Goal: Navigation & Orientation: Find specific page/section

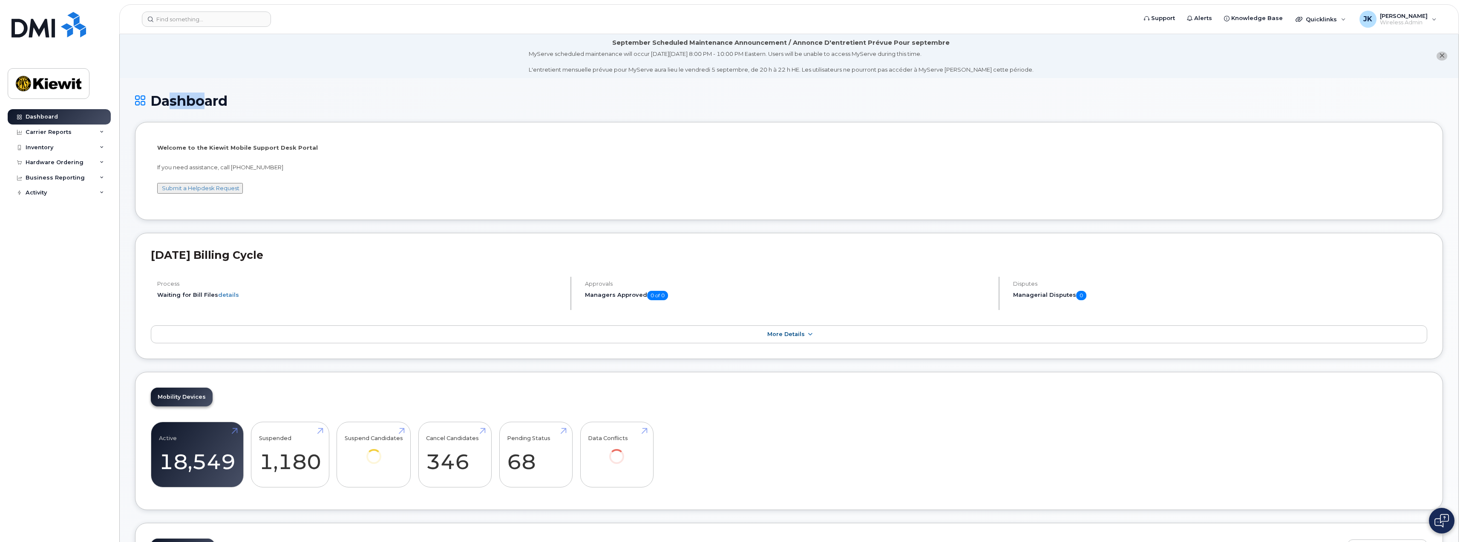
drag, startPoint x: 157, startPoint y: 97, endPoint x: 210, endPoint y: 102, distance: 53.5
click at [208, 102] on h1 "Dashboard" at bounding box center [789, 100] width 1308 height 15
click at [222, 102] on h1 "Dashboard" at bounding box center [789, 100] width 1308 height 15
click at [278, 104] on h1 "Dashboard" at bounding box center [789, 100] width 1308 height 15
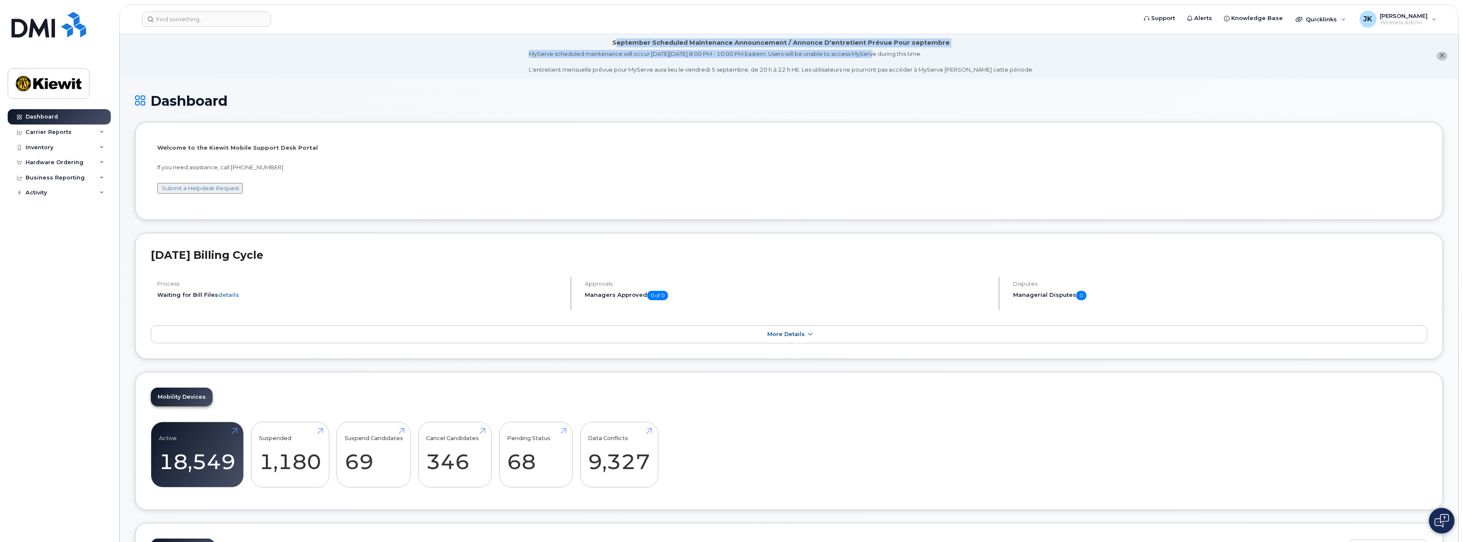
drag, startPoint x: 622, startPoint y: 38, endPoint x: 913, endPoint y: 58, distance: 291.7
click at [896, 58] on div "September Scheduled Maintenance Announcement / Annonce D'entretient Prévue Pour…" at bounding box center [781, 55] width 505 height 35
click at [915, 58] on div "MyServe scheduled maintenance will occur on Friday September 5, 8:00 PM - 10:00…" at bounding box center [781, 62] width 505 height 24
drag, startPoint x: 950, startPoint y: 54, endPoint x: 807, endPoint y: 46, distance: 142.6
click at [812, 46] on div "September Scheduled Maintenance Announcement / Annonce D'entretient Prévue Pour…" at bounding box center [781, 55] width 505 height 35
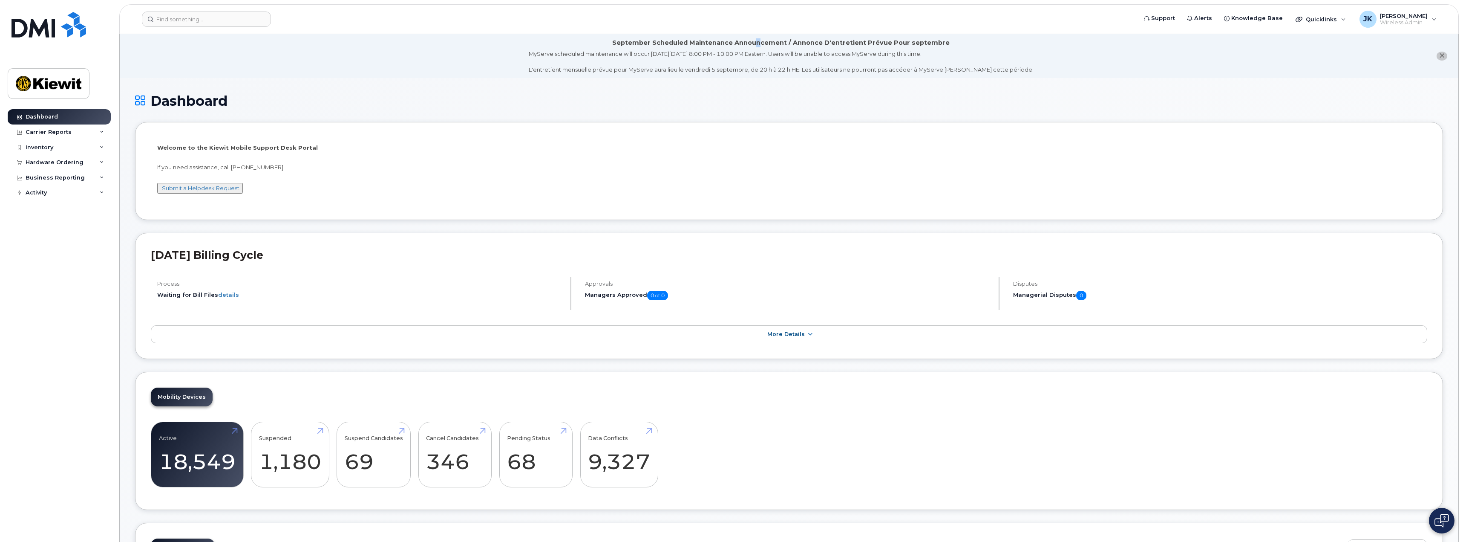
drag, startPoint x: 760, startPoint y: 43, endPoint x: 750, endPoint y: 43, distance: 9.8
click at [758, 43] on div "September Scheduled Maintenance Announcement / Annonce D'entretient Prévue Pour…" at bounding box center [780, 42] width 337 height 9
drag, startPoint x: 716, startPoint y: 40, endPoint x: 727, endPoint y: 38, distance: 11.2
click at [727, 38] on div "September Scheduled Maintenance Announcement / Annonce D'entretient Prévue Pour…" at bounding box center [780, 42] width 337 height 9
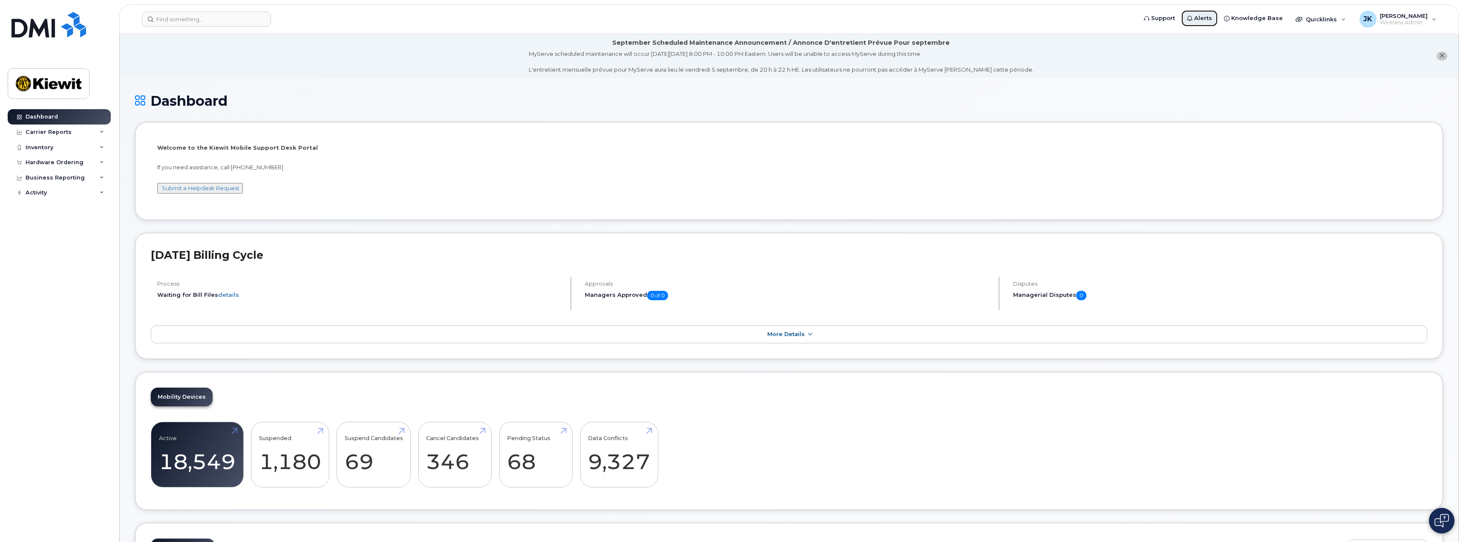
click at [1197, 17] on span "Alerts" at bounding box center [1203, 18] width 18 height 9
click at [1335, 20] on div "Quicklinks" at bounding box center [1321, 19] width 62 height 17
click at [78, 131] on div "Carrier Reports" at bounding box center [59, 131] width 103 height 15
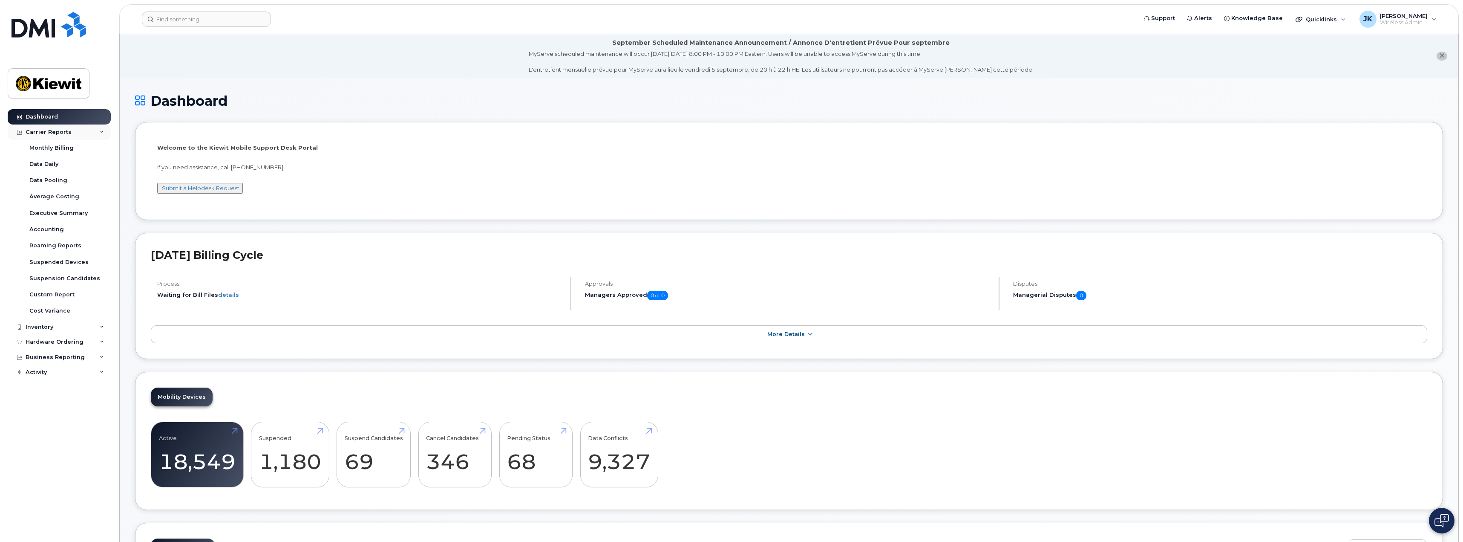
click at [86, 133] on div "Carrier Reports" at bounding box center [59, 131] width 103 height 15
click at [104, 197] on div "Activity" at bounding box center [59, 192] width 103 height 15
click at [69, 209] on div "Travel Requests" at bounding box center [53, 209] width 48 height 8
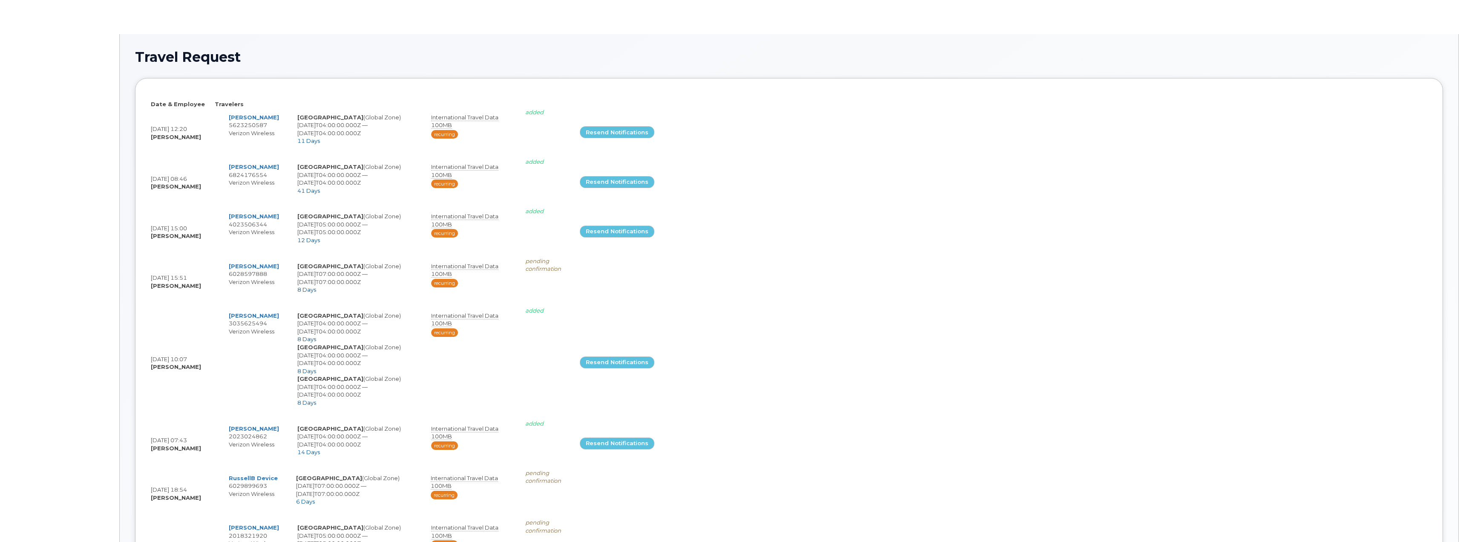
select select
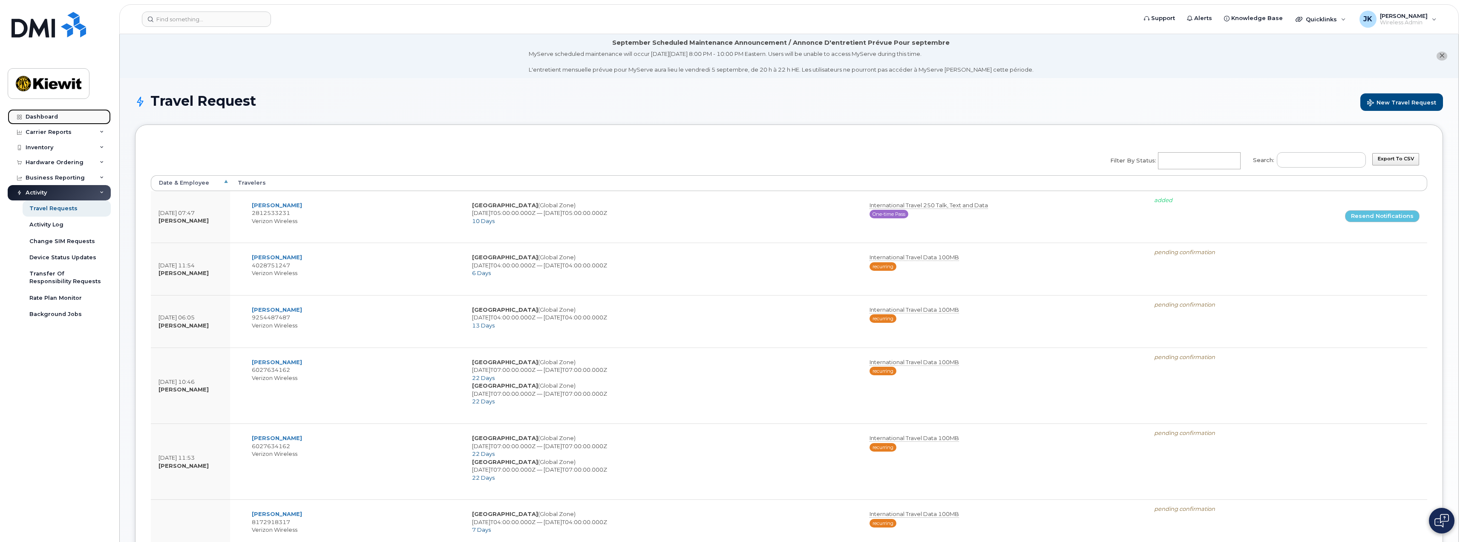
click at [52, 116] on div "Dashboard" at bounding box center [42, 116] width 32 height 7
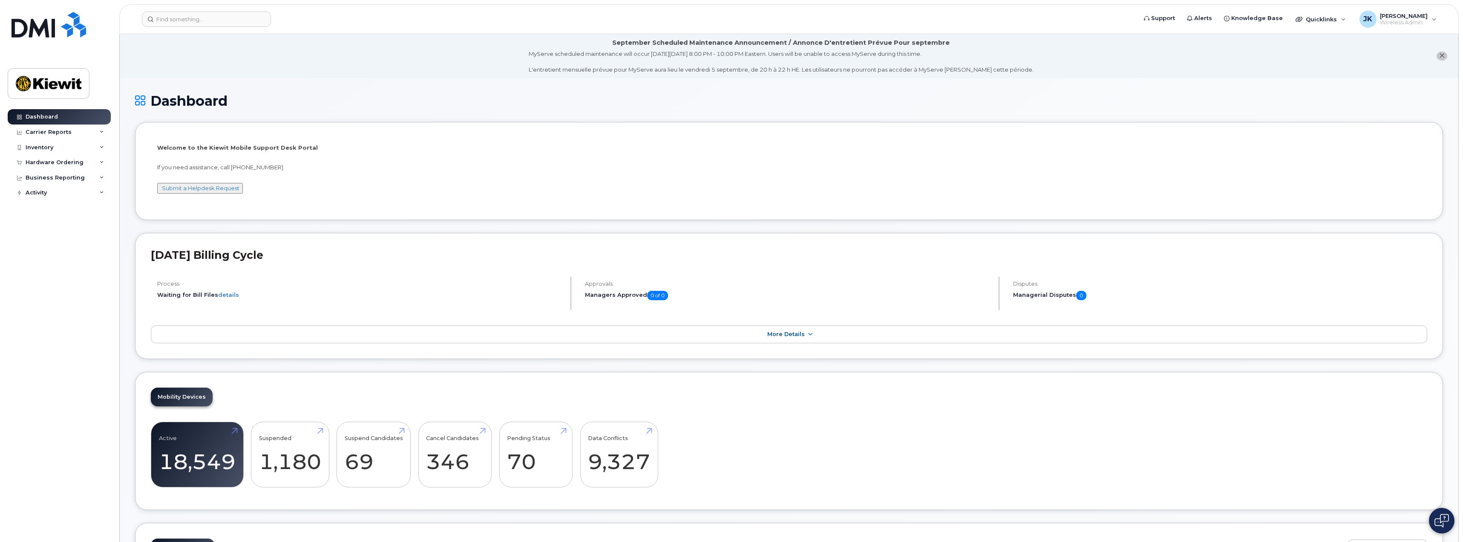
click at [724, 355] on div "August 2025 Billing Cycle Process Waiting for Bill Files details Approvals Mana…" at bounding box center [789, 296] width 1308 height 126
click at [752, 332] on link "More Details" at bounding box center [789, 334] width 1277 height 18
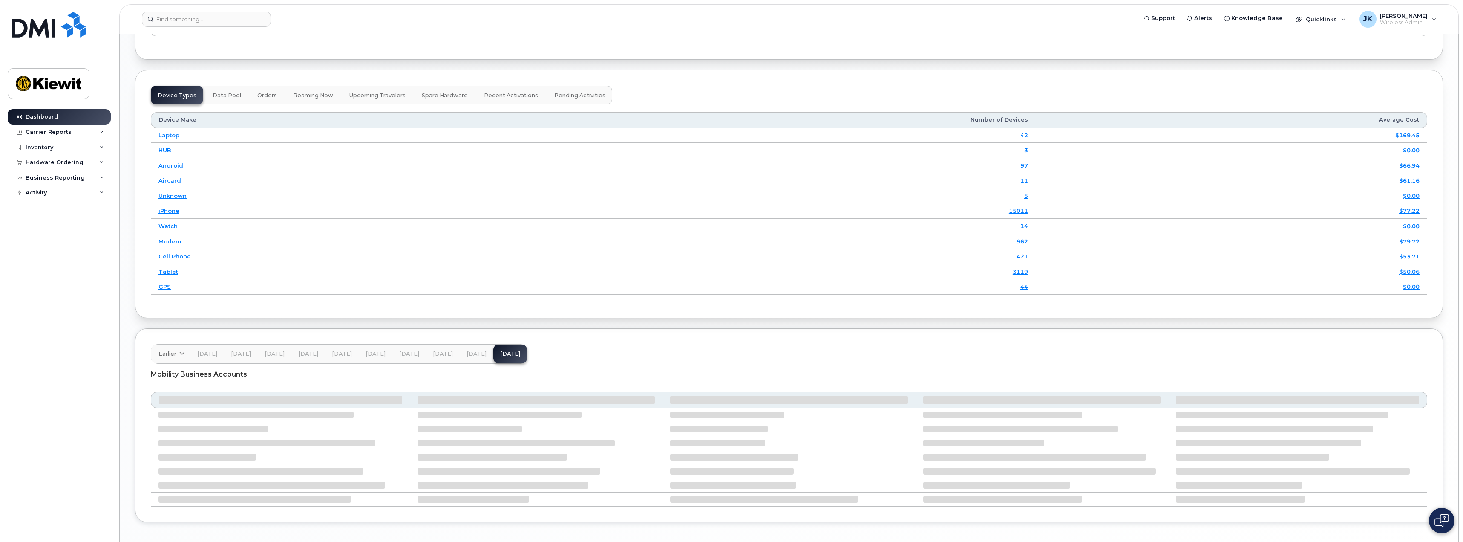
scroll to position [1162, 0]
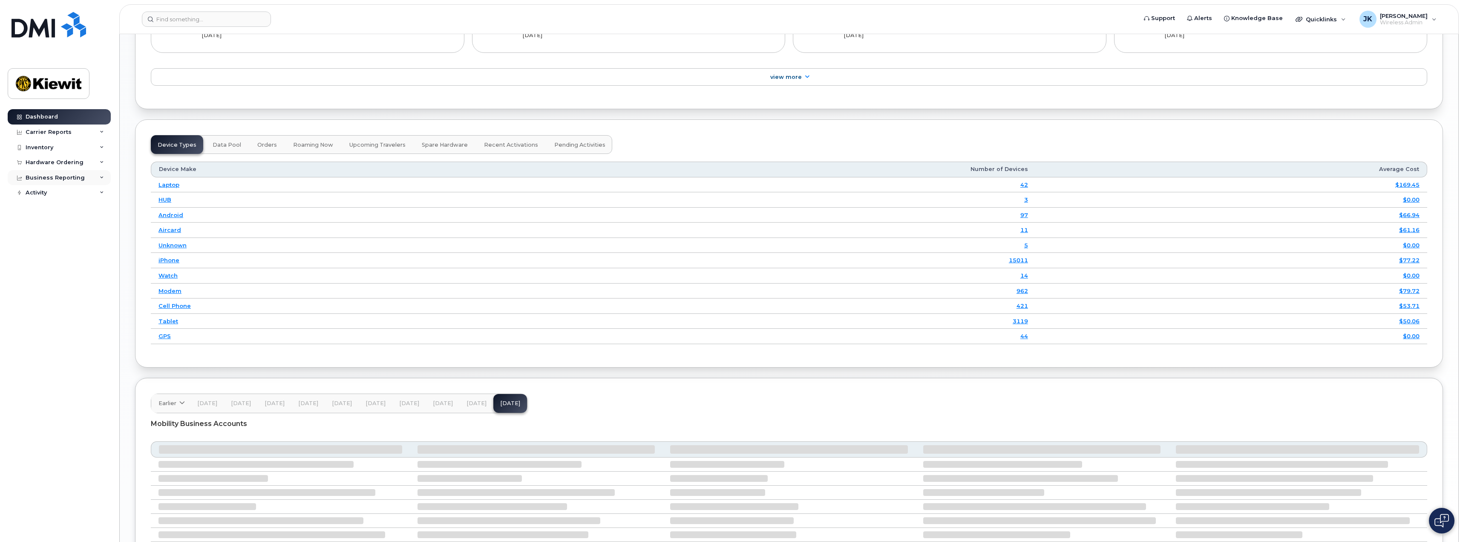
click at [100, 176] on icon at bounding box center [102, 178] width 4 height 4
click at [102, 164] on div "Hardware Ordering" at bounding box center [59, 162] width 103 height 15
click at [102, 151] on div "Inventory" at bounding box center [59, 147] width 103 height 15
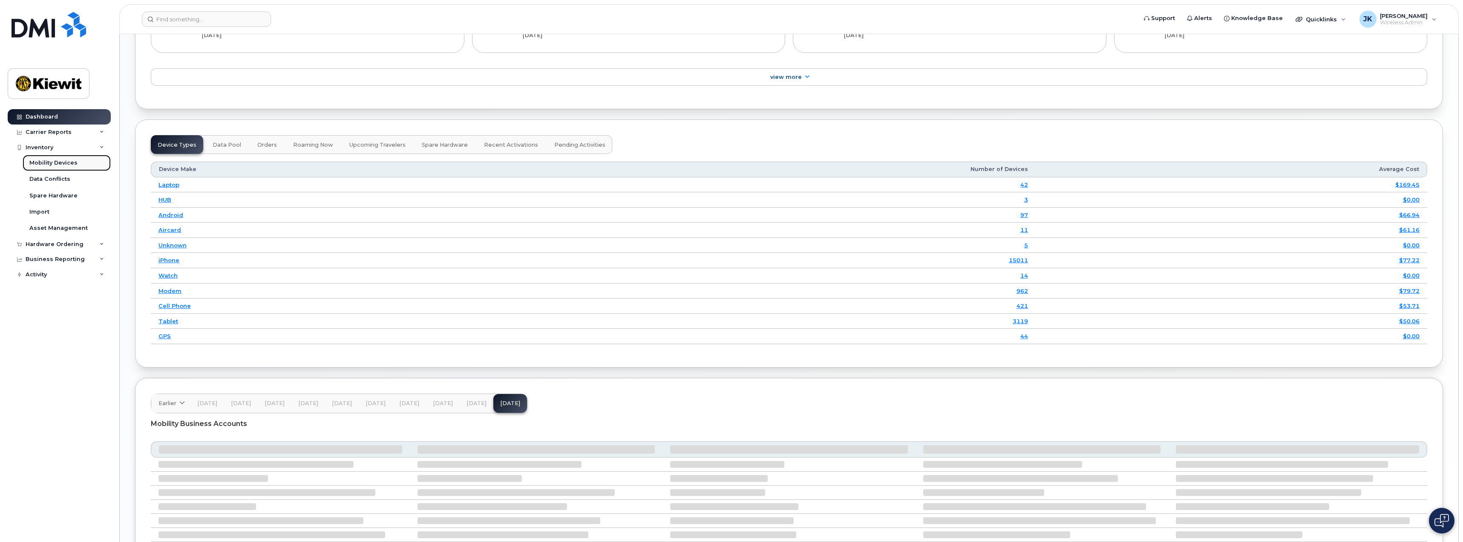
click at [52, 163] on div "Mobility Devices" at bounding box center [53, 163] width 48 height 8
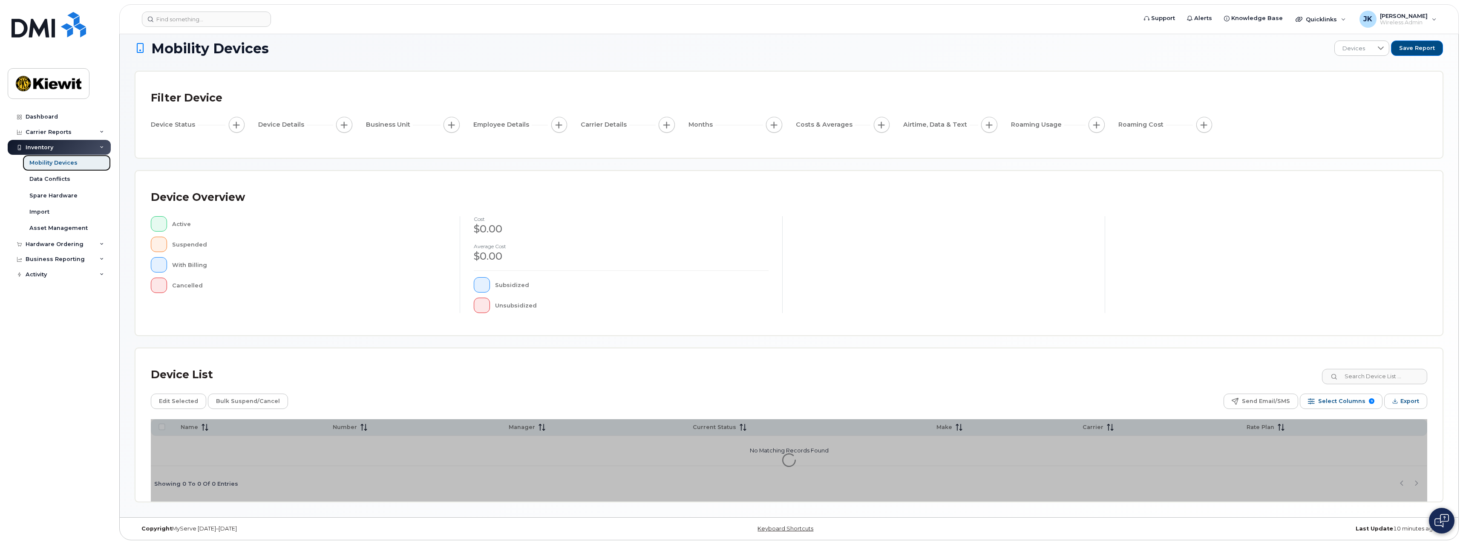
scroll to position [12, 0]
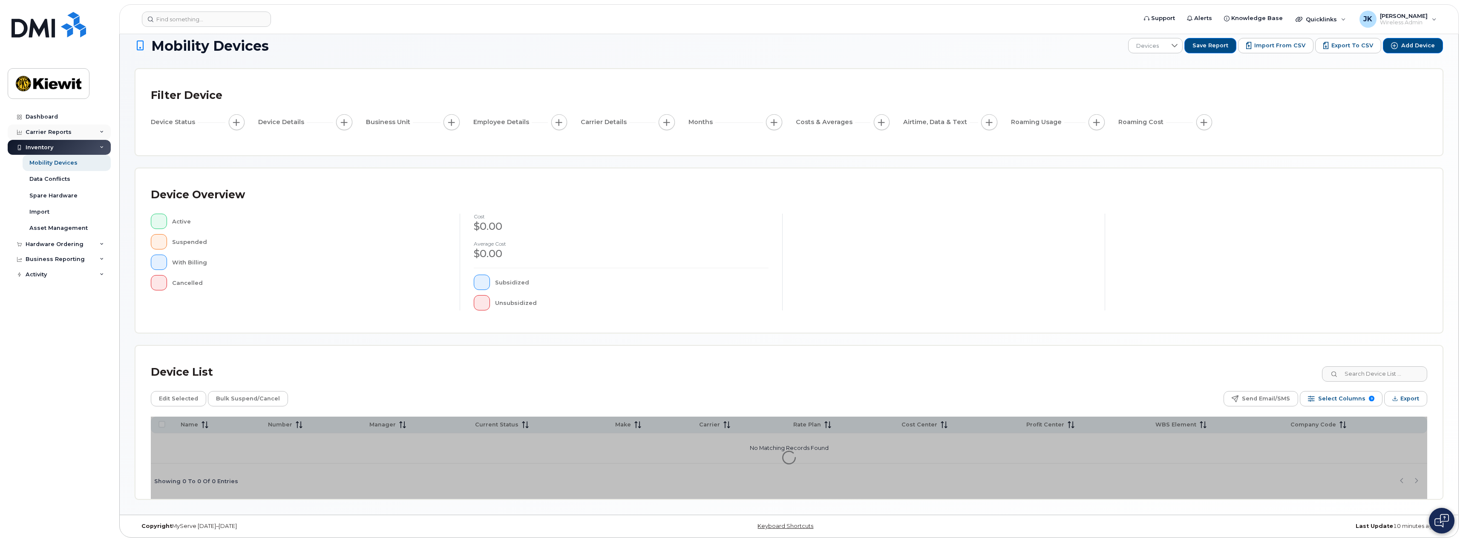
click at [68, 130] on div "Carrier Reports" at bounding box center [49, 132] width 46 height 7
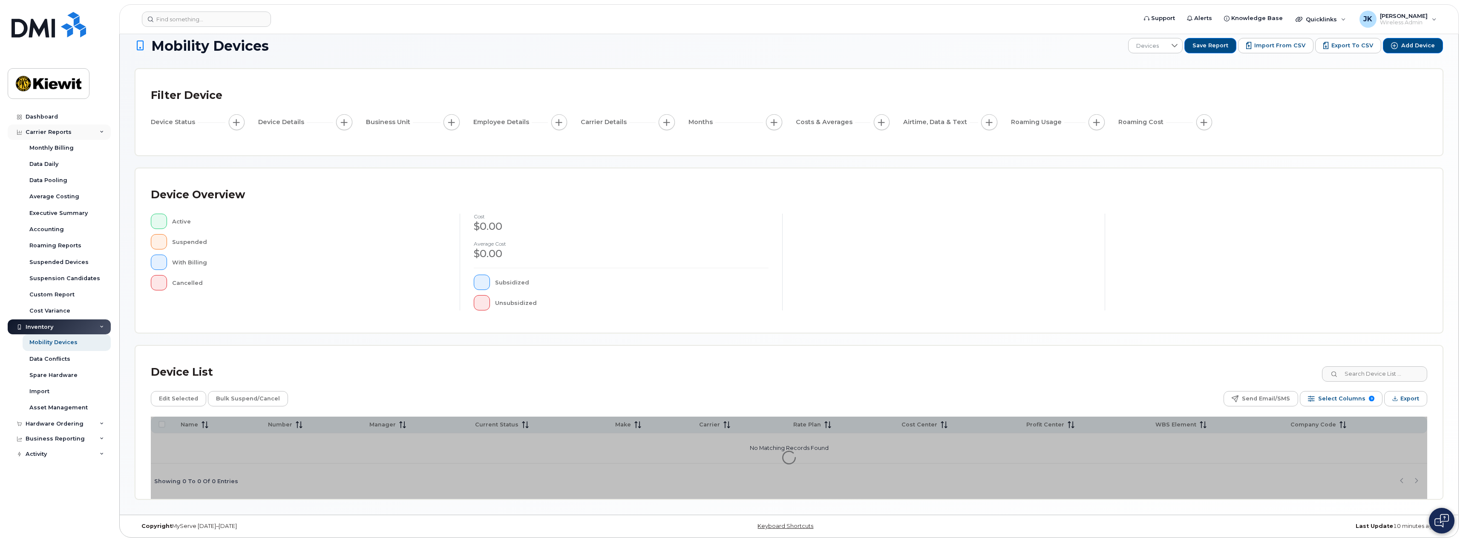
click at [99, 136] on div "Carrier Reports" at bounding box center [59, 131] width 103 height 15
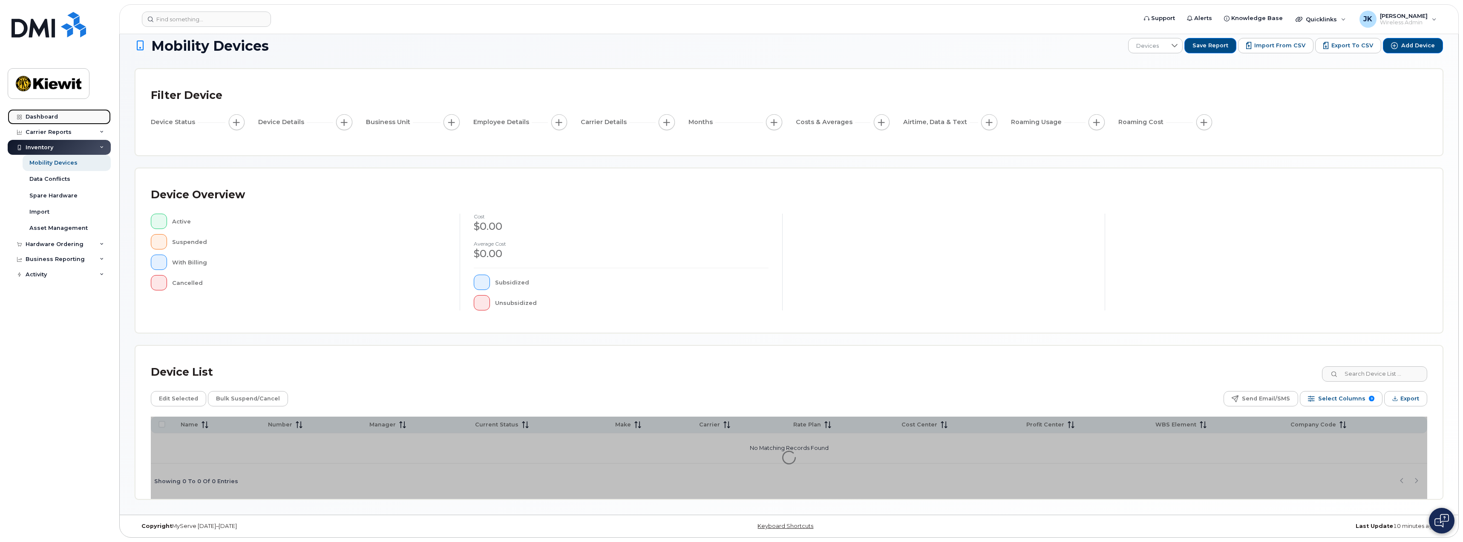
click at [83, 118] on link "Dashboard" at bounding box center [59, 116] width 103 height 15
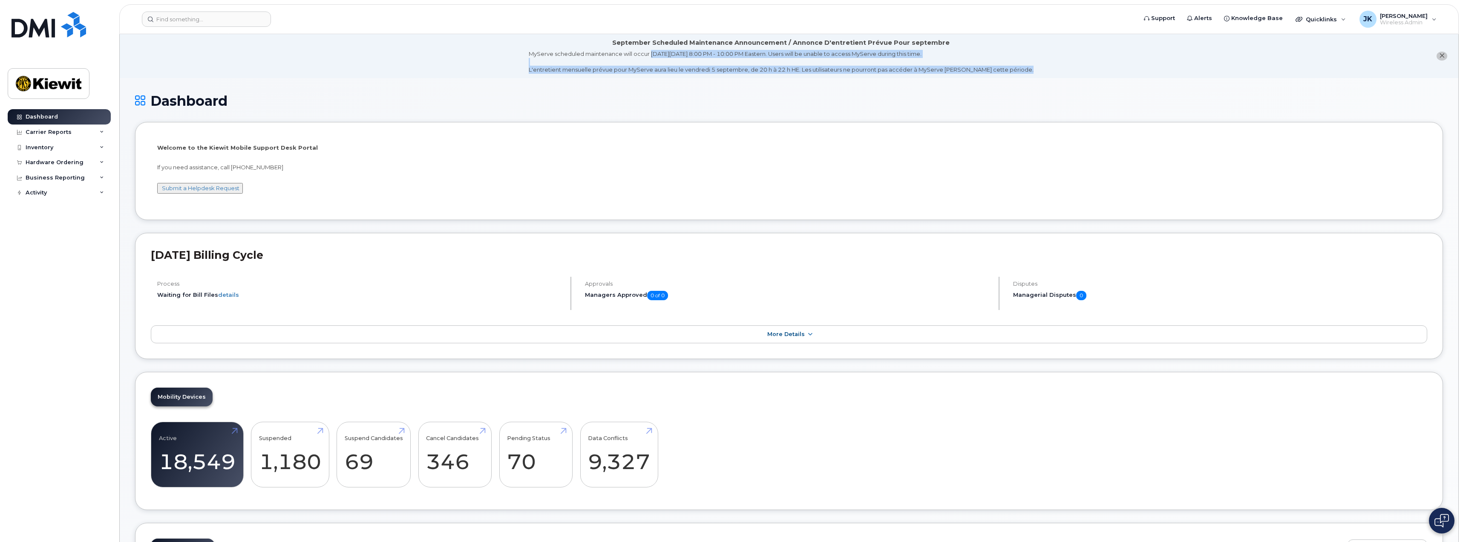
drag, startPoint x: 667, startPoint y: 57, endPoint x: 699, endPoint y: 85, distance: 42.9
click at [76, 138] on div "Carrier Reports" at bounding box center [59, 131] width 103 height 15
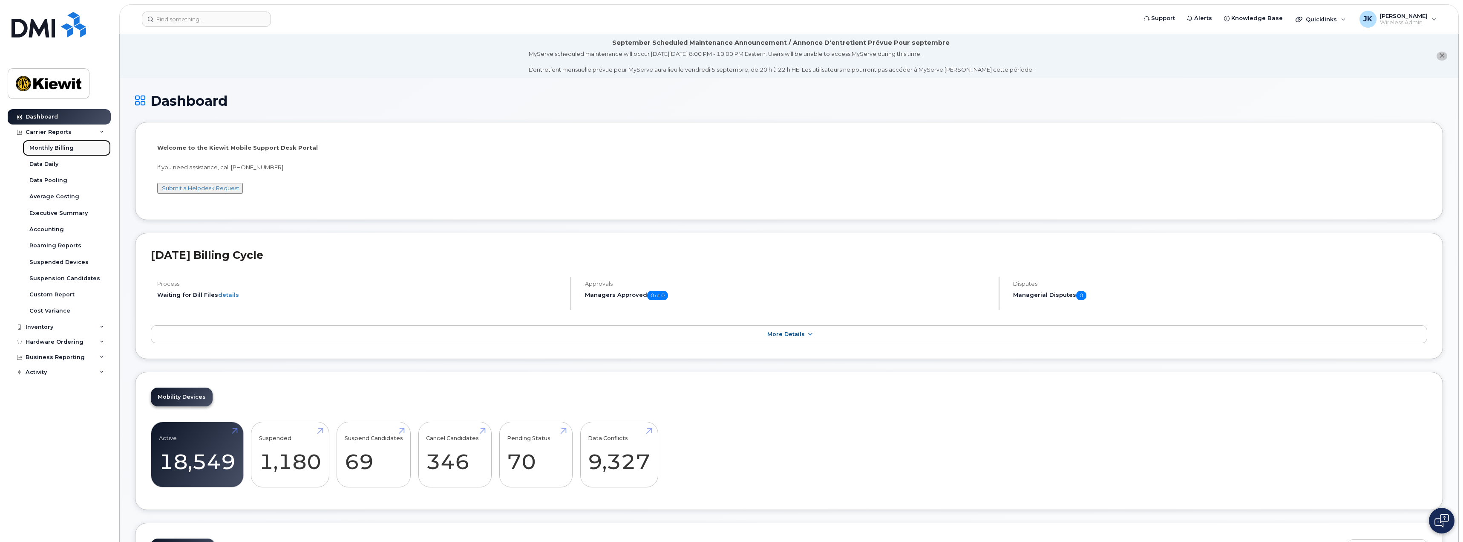
click at [60, 147] on div "Monthly Billing" at bounding box center [51, 148] width 44 height 8
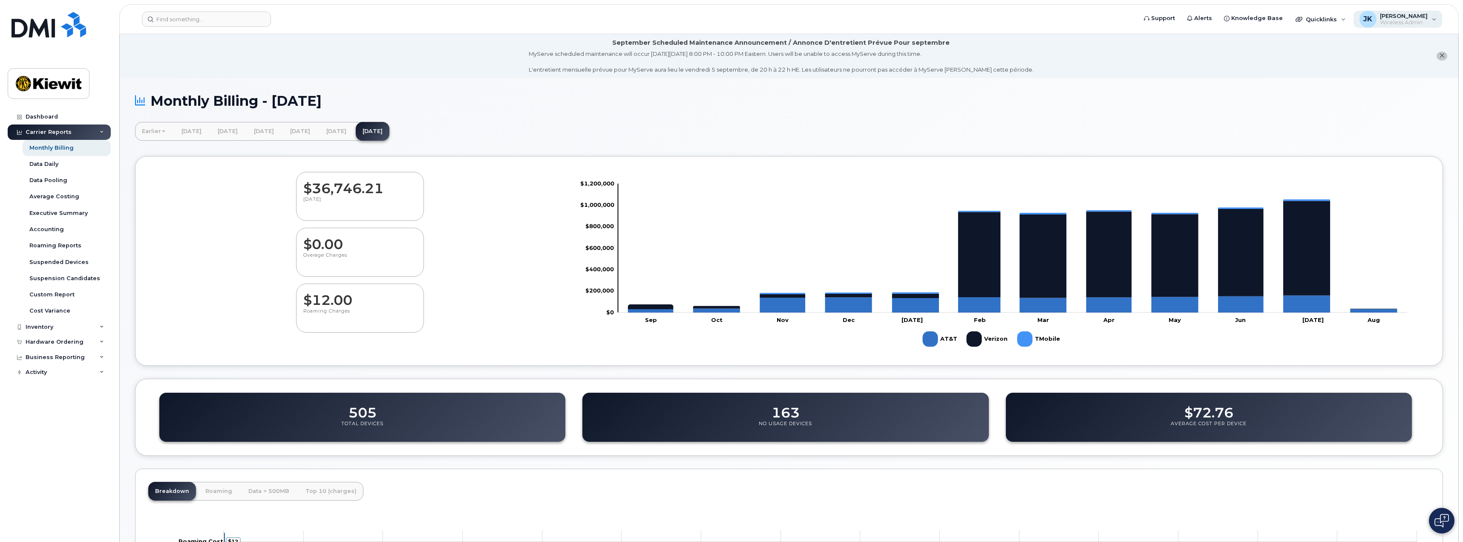
click at [1417, 18] on span "[PERSON_NAME]" at bounding box center [1404, 15] width 48 height 7
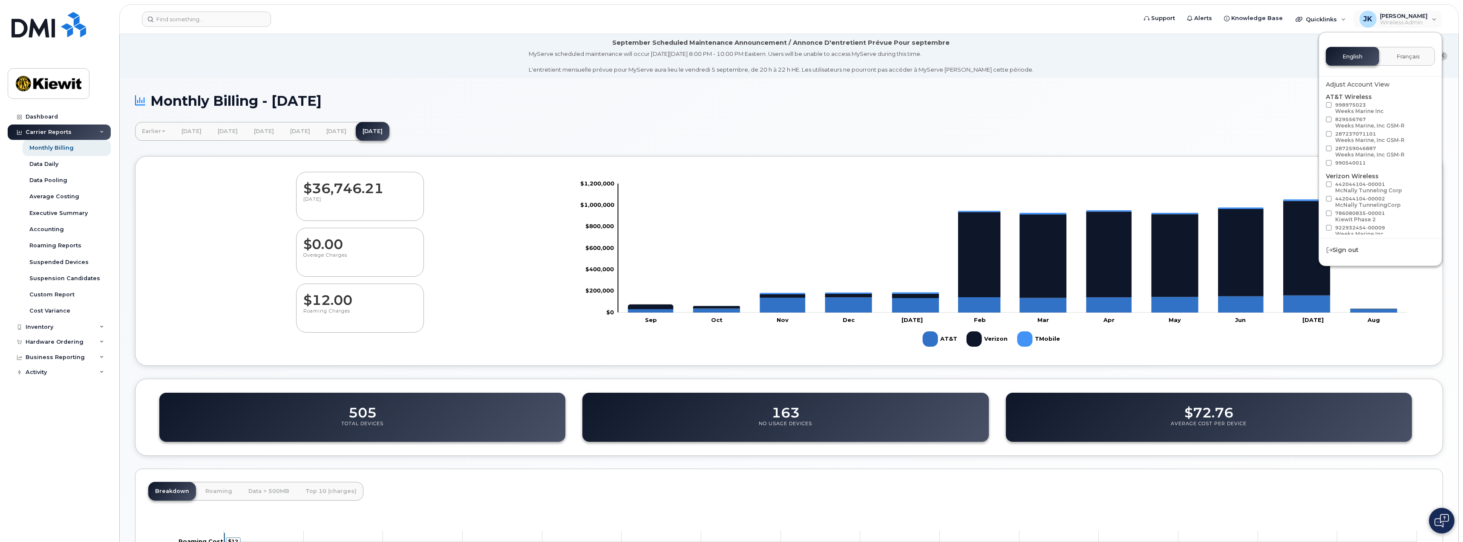
drag, startPoint x: 1170, startPoint y: 99, endPoint x: 1090, endPoint y: 101, distance: 80.1
click at [1171, 99] on h1 "Monthly Billing - [DATE]" at bounding box center [789, 100] width 1308 height 15
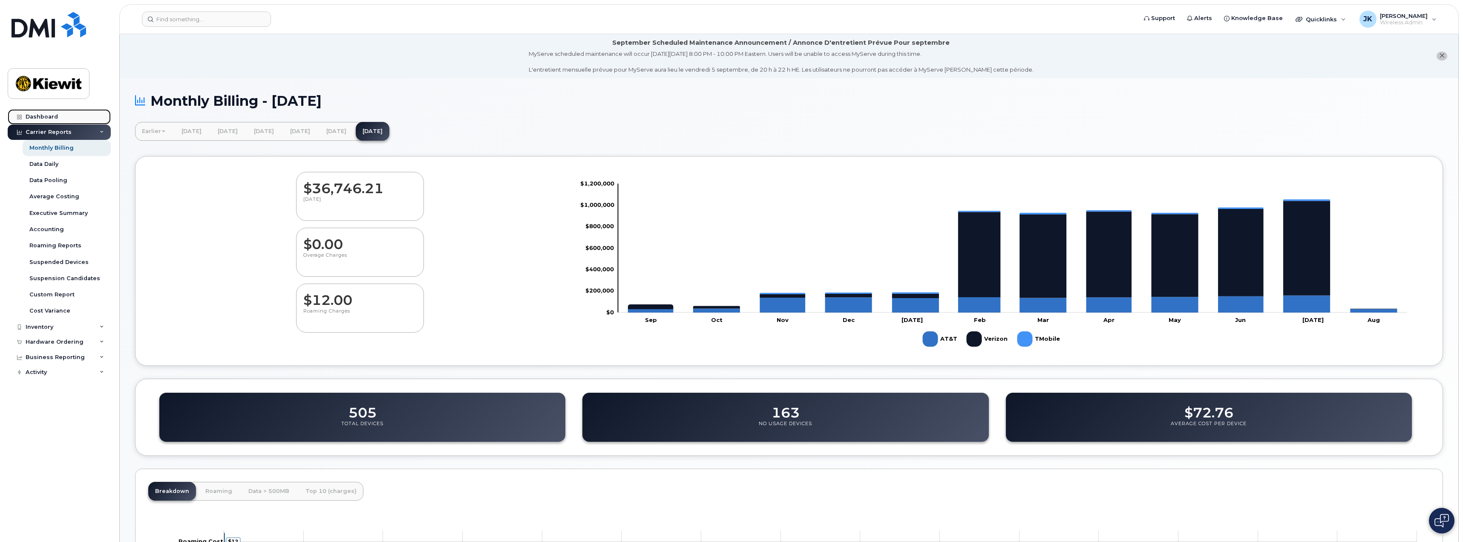
click at [66, 115] on link "Dashboard" at bounding box center [59, 116] width 103 height 15
